Goal: Task Accomplishment & Management: Use online tool/utility

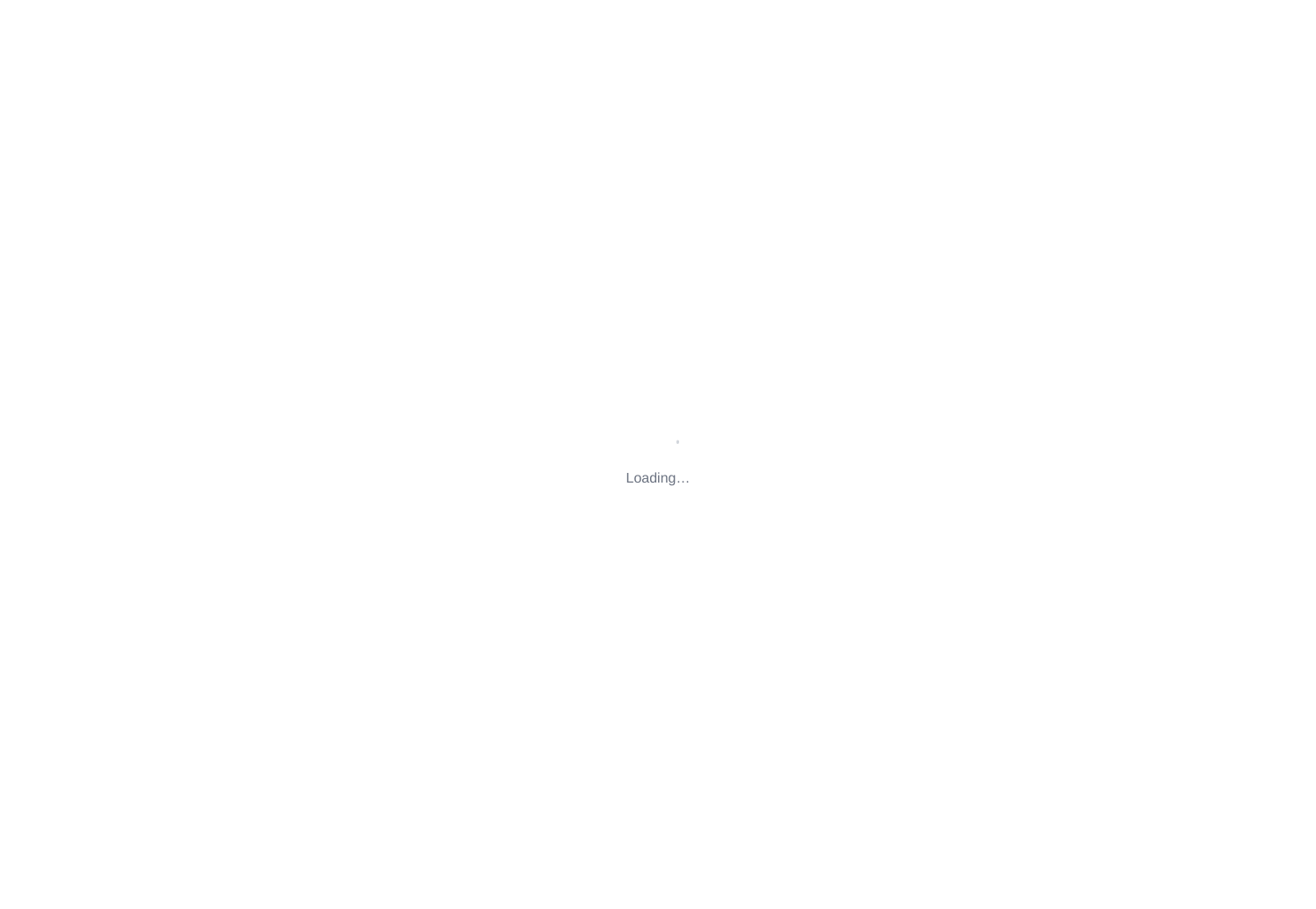
type input "[STREET_ADDRESS][US_STATE]"
type input "[EMAIL_ADDRESS][DOMAIN_NAME]"
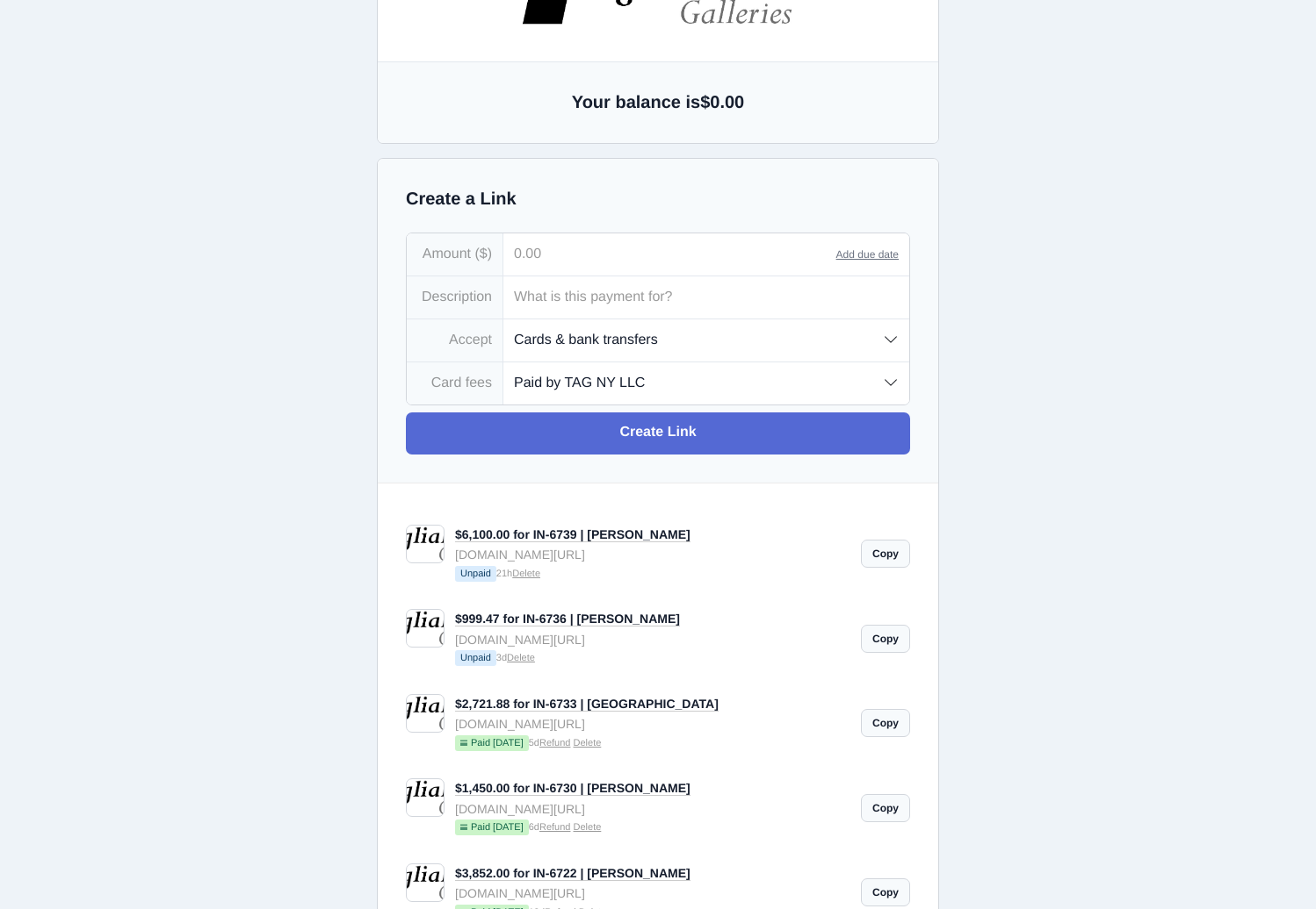
scroll to position [145, 0]
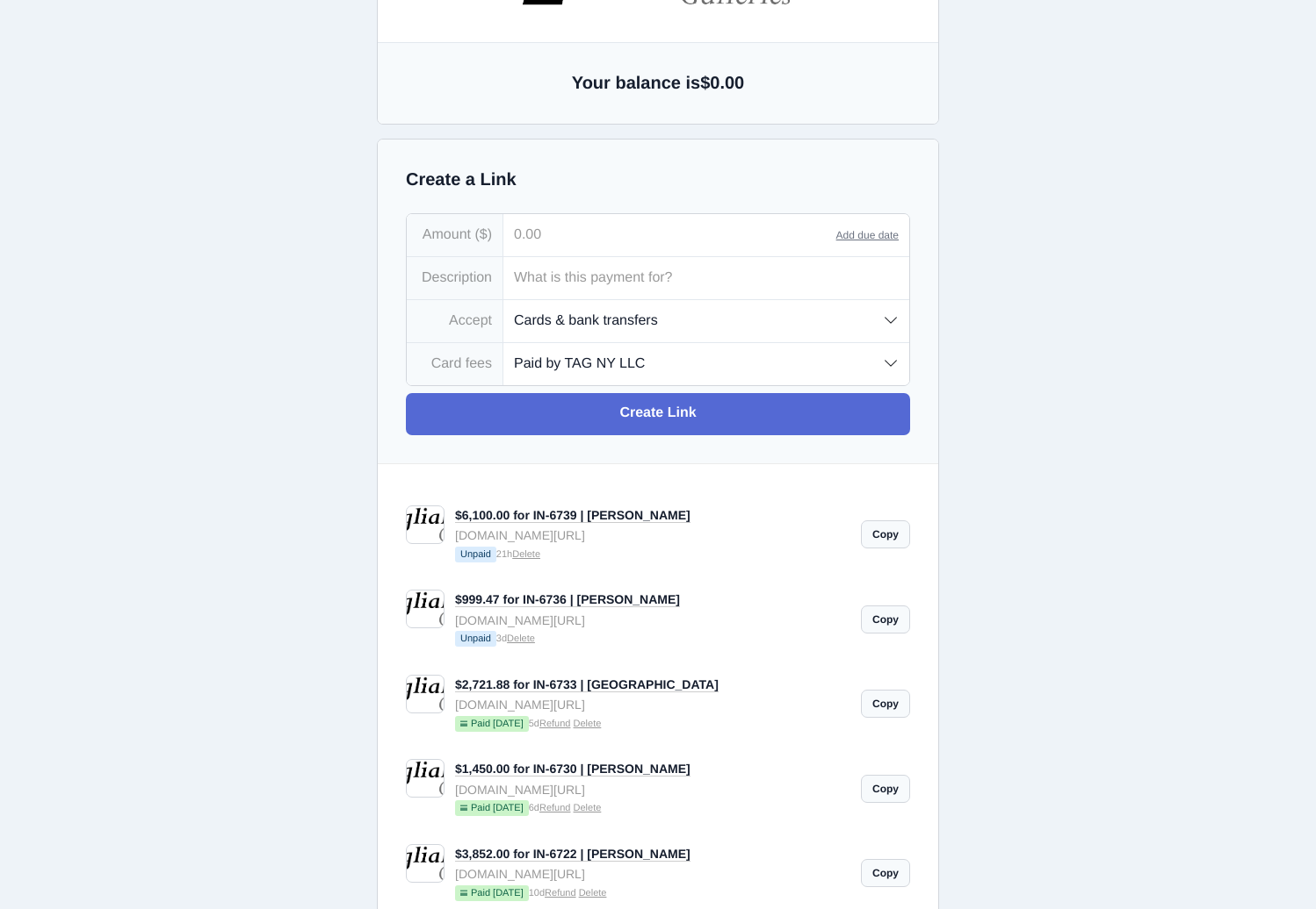
click at [537, 558] on link "Delete" at bounding box center [525, 554] width 28 height 11
type input "[EMAIL_ADDRESS][DOMAIN_NAME]"
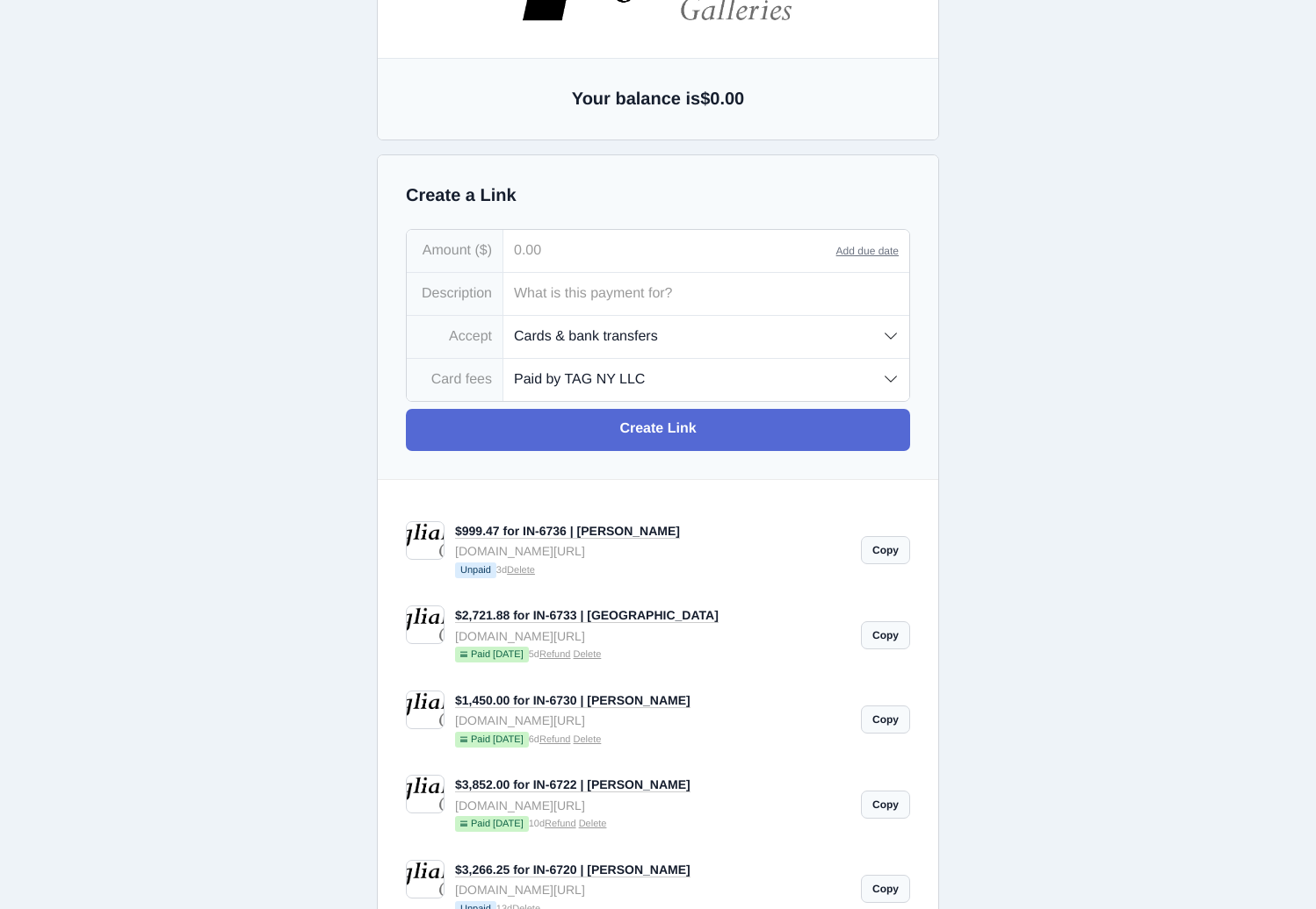
scroll to position [0, 0]
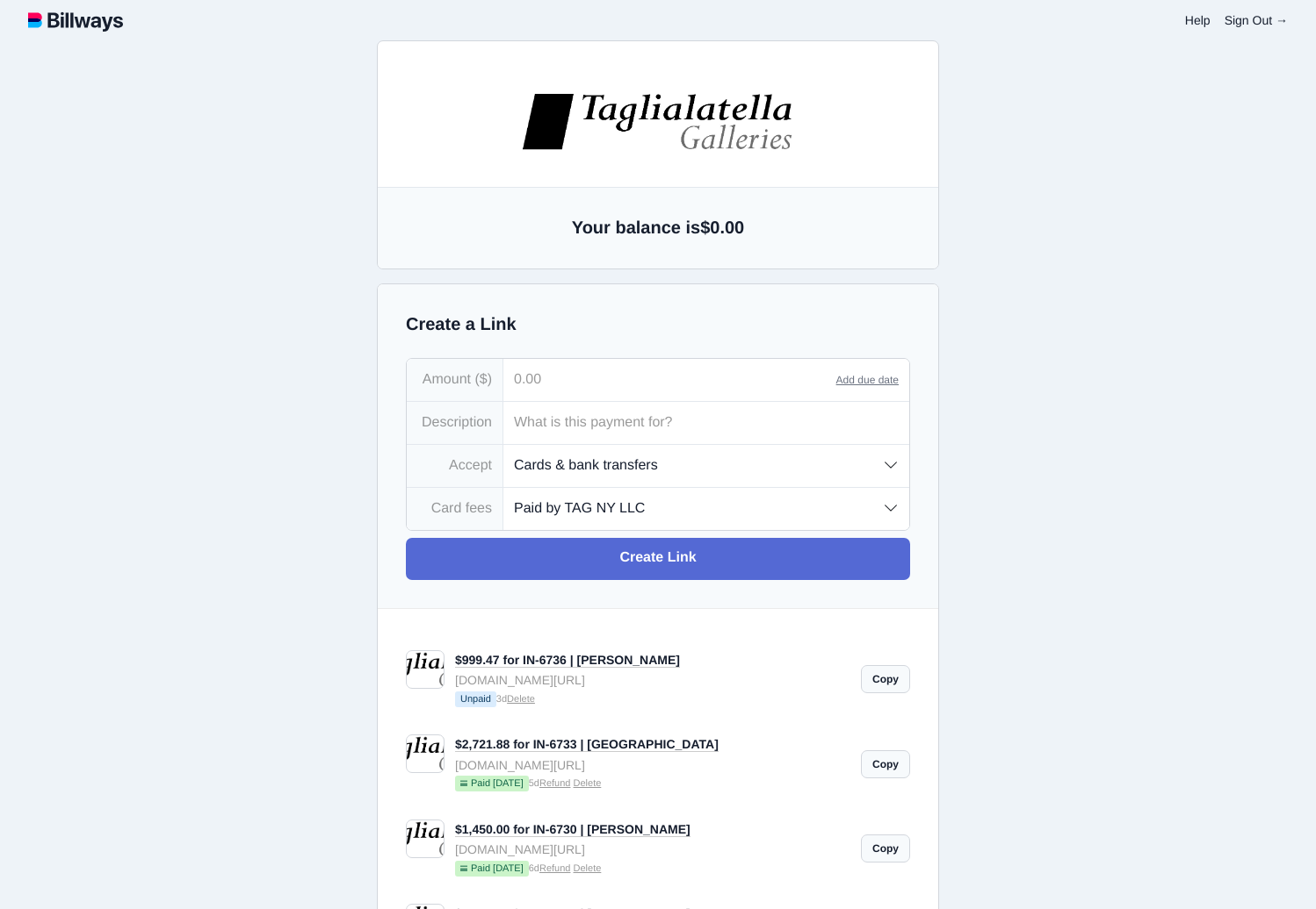
type input "[EMAIL_ADDRESS][DOMAIN_NAME]"
select select "customer-intl"
click at [566, 394] on input "tel" at bounding box center [670, 380] width 333 height 42
type input "55.00"
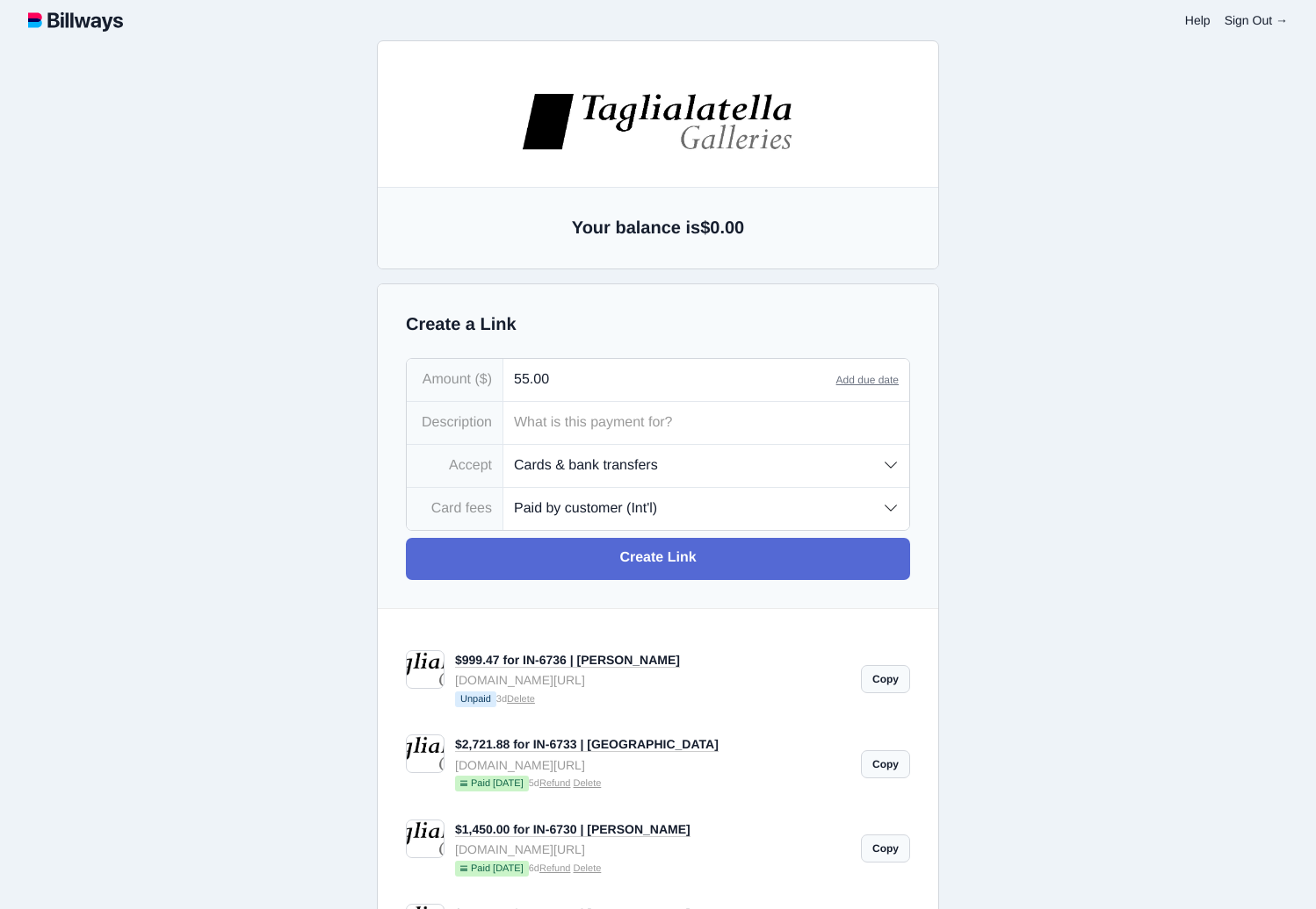
click at [674, 418] on input "text" at bounding box center [707, 422] width 406 height 42
type input "IN-6740 | DICKERSON (SHIPPING)"
click at [715, 515] on select "Paid by TAG NY LLC Paid by customer (US) Paid by customer (Int'l)" at bounding box center [707, 508] width 406 height 41
select select "company"
click at [504, 490] on select "Paid by TAG NY LLC Paid by customer (US) Paid by customer (Int'l)" at bounding box center [707, 508] width 406 height 41
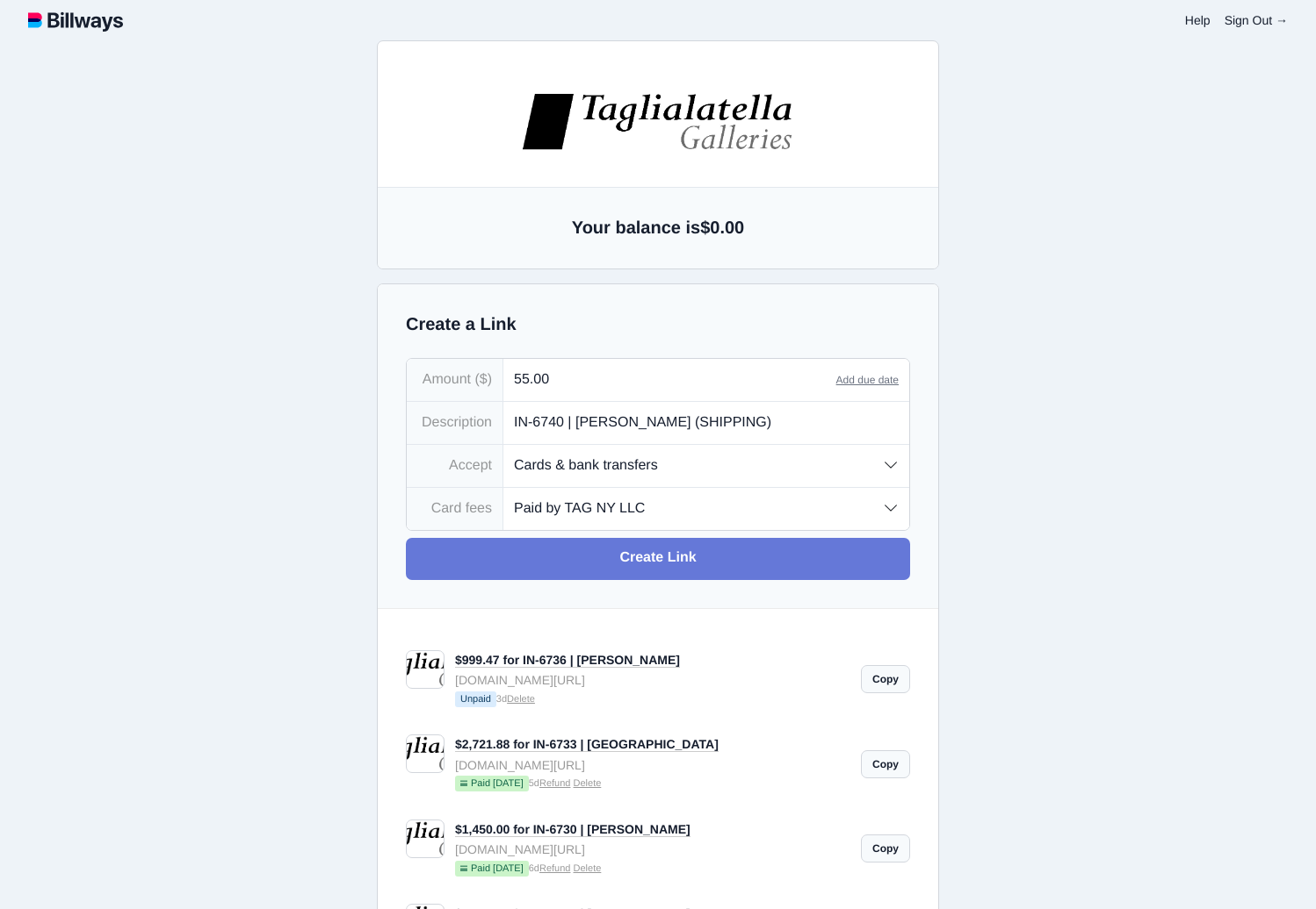
click at [696, 567] on link "Create Link" at bounding box center [658, 558] width 504 height 42
type input "[EMAIL_ADDRESS][DOMAIN_NAME]"
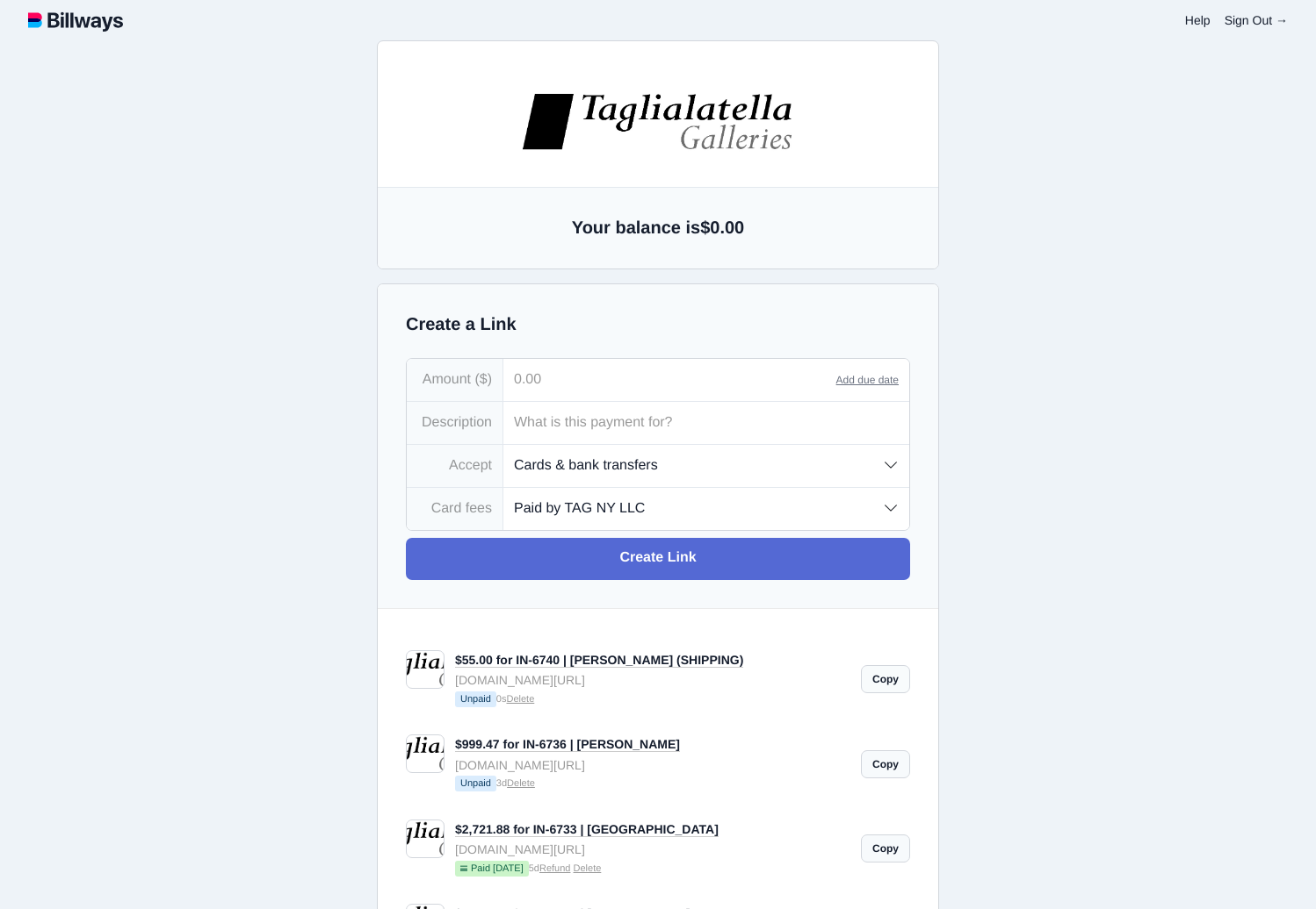
click at [895, 684] on link "Copy" at bounding box center [885, 679] width 49 height 28
